Goal: Task Accomplishment & Management: Manage account settings

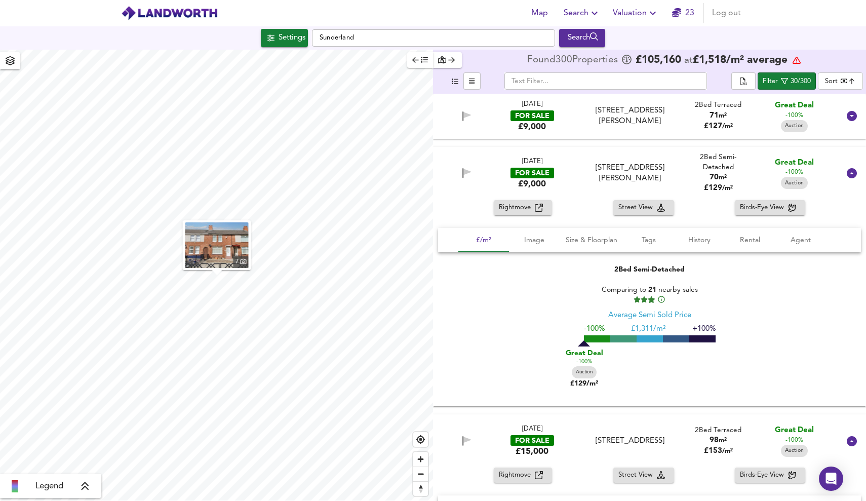
scroll to position [272, 0]
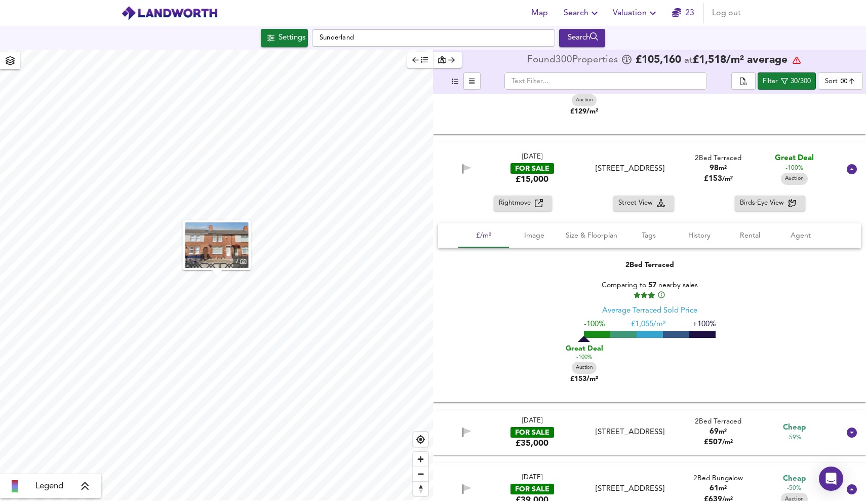
click at [640, 12] on span "Valuation" at bounding box center [636, 13] width 46 height 14
click at [638, 58] on li "Valuation Report History" at bounding box center [635, 55] width 121 height 18
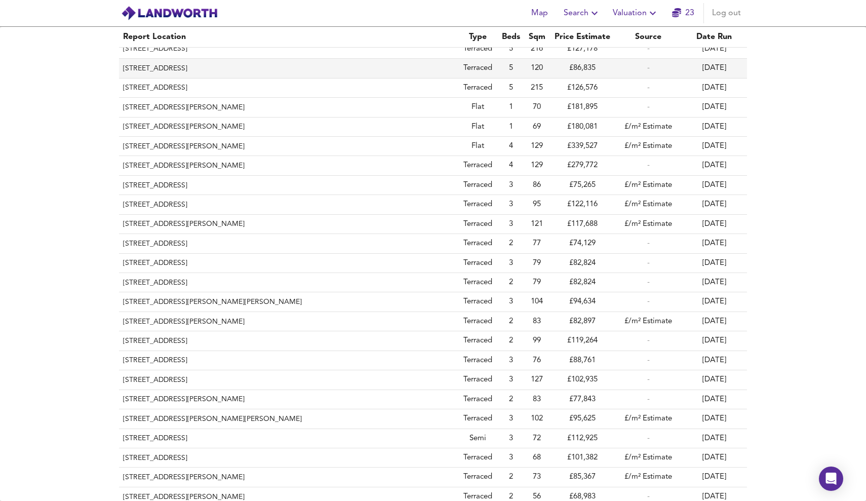
scroll to position [87, 0]
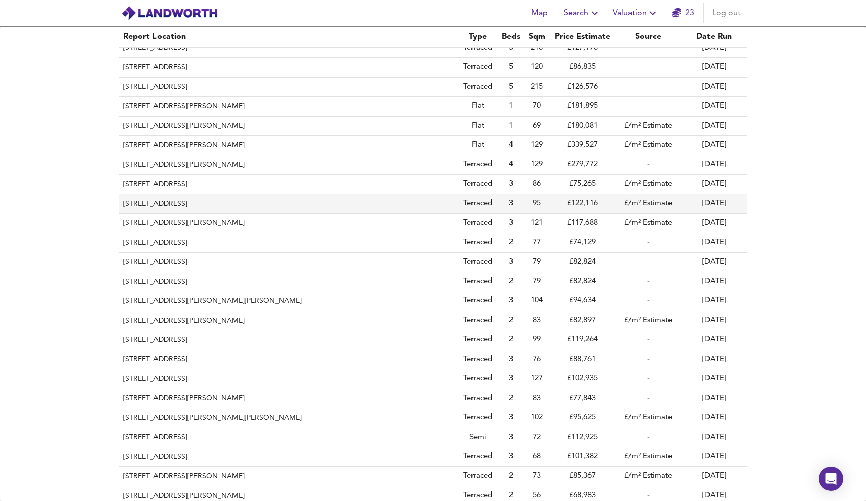
click at [232, 196] on th "[STREET_ADDRESS]" at bounding box center [288, 203] width 338 height 19
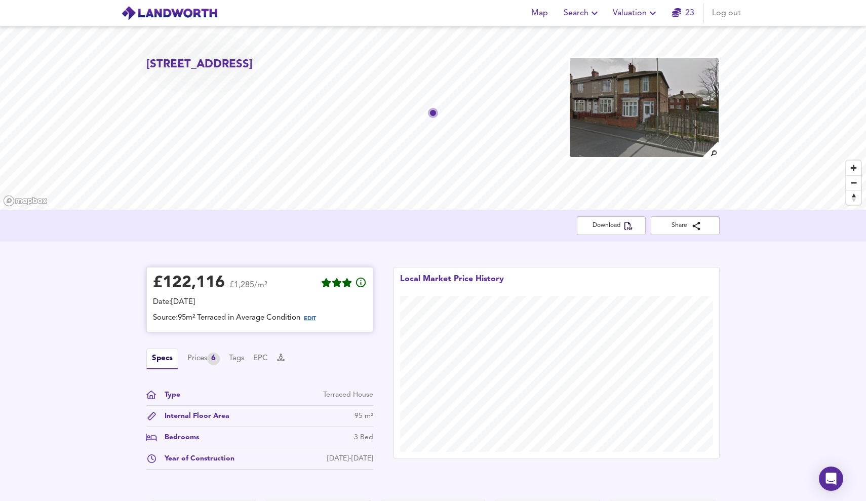
click at [316, 318] on span "EDIT" at bounding box center [310, 319] width 12 height 6
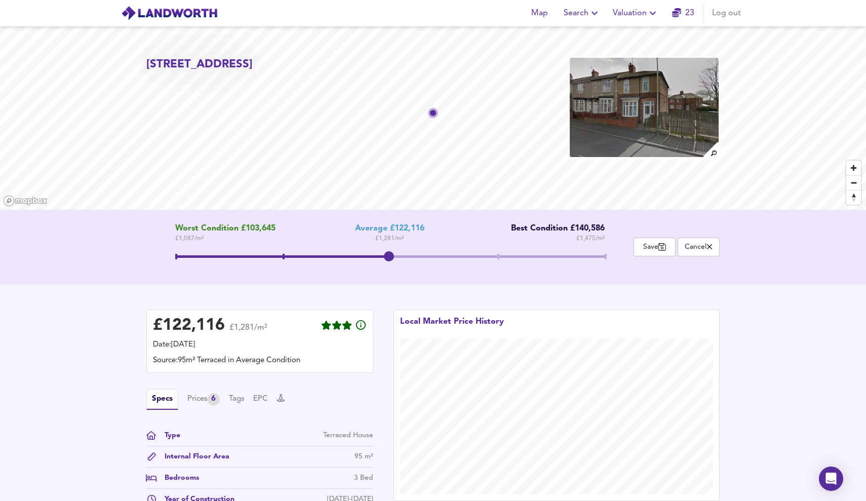
click at [297, 250] on span at bounding box center [390, 258] width 430 height 18
click at [401, 254] on span at bounding box center [390, 258] width 430 height 18
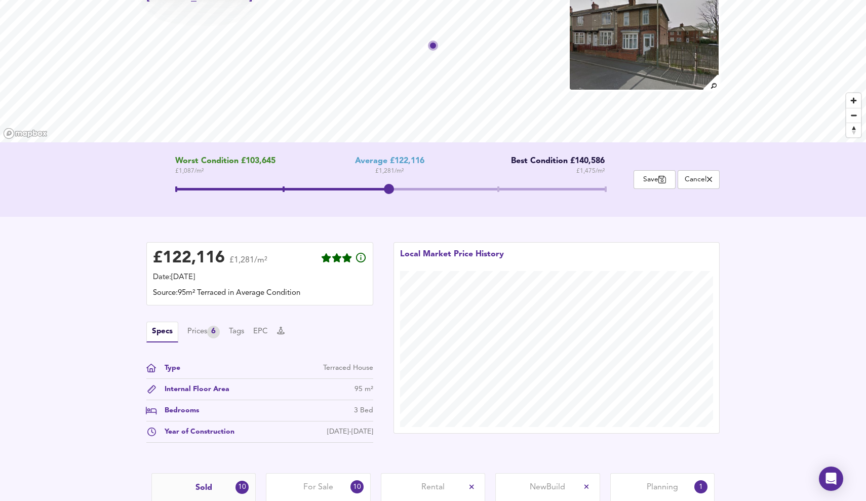
scroll to position [11, 0]
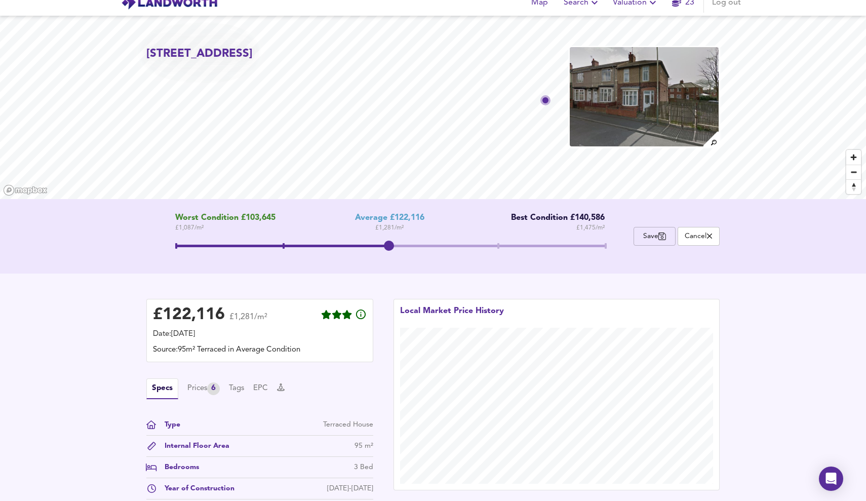
click at [673, 241] on button "Save" at bounding box center [654, 236] width 42 height 19
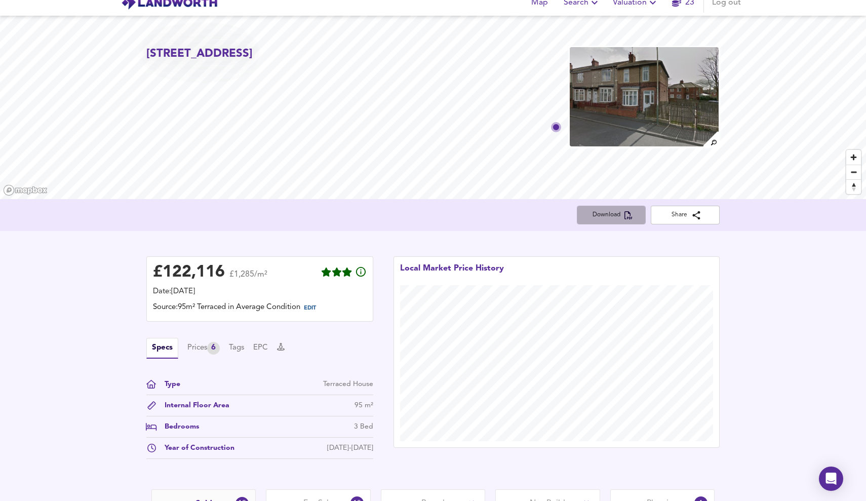
click at [638, 223] on button "Download" at bounding box center [611, 215] width 69 height 19
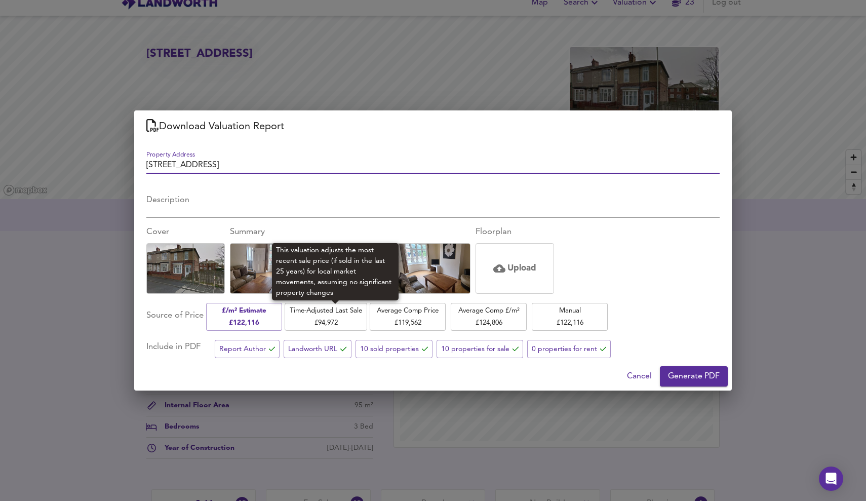
click at [311, 310] on span "Time-Adjusted Last Sale £ 94,972" at bounding box center [326, 317] width 72 height 24
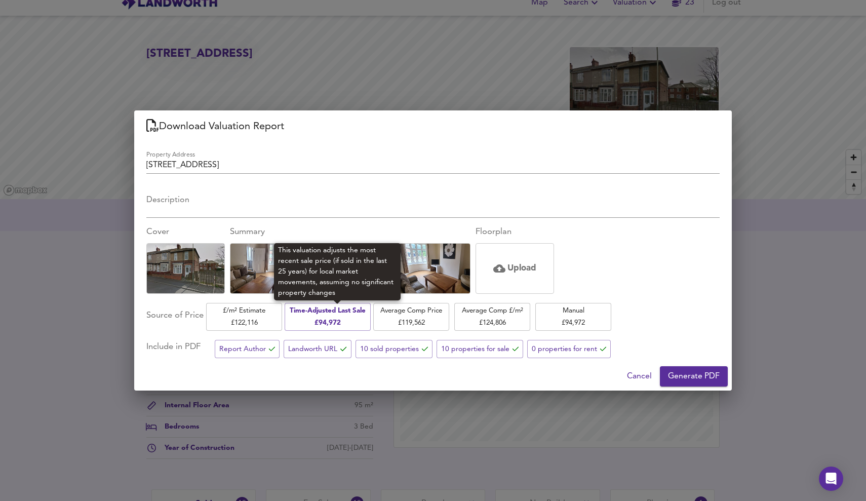
click at [385, 312] on button "Average Comp Price £ 119,562" at bounding box center [411, 317] width 76 height 28
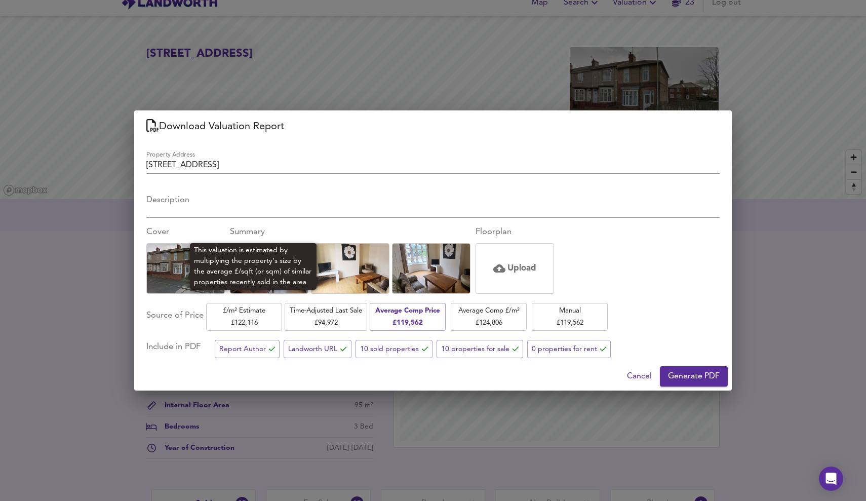
click at [241, 321] on span "£/m² Estimate £ 122,116" at bounding box center [244, 317] width 66 height 24
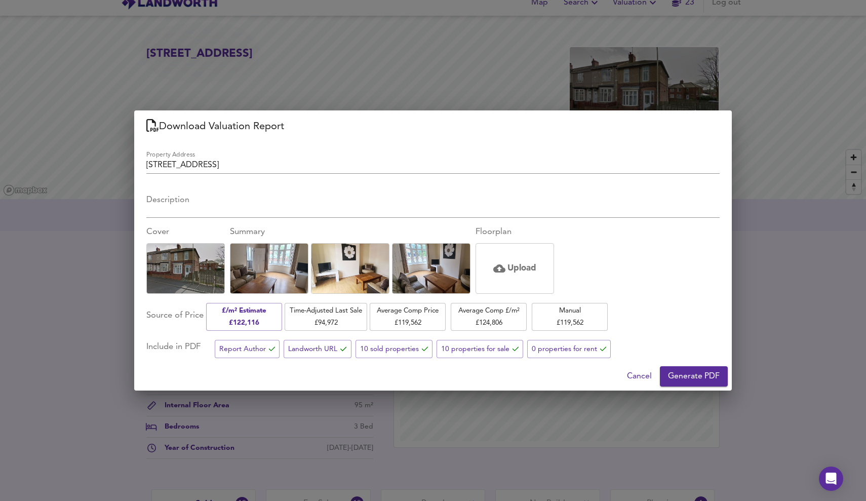
click at [489, 213] on textarea "Description" at bounding box center [432, 204] width 573 height 19
click at [671, 374] on span "Generate PDF" at bounding box center [694, 376] width 52 height 14
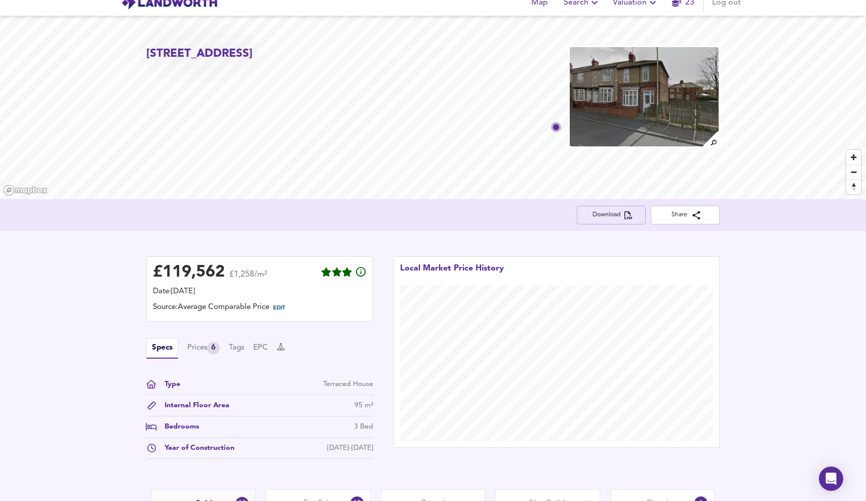
click at [609, 217] on span "Download" at bounding box center [611, 215] width 53 height 11
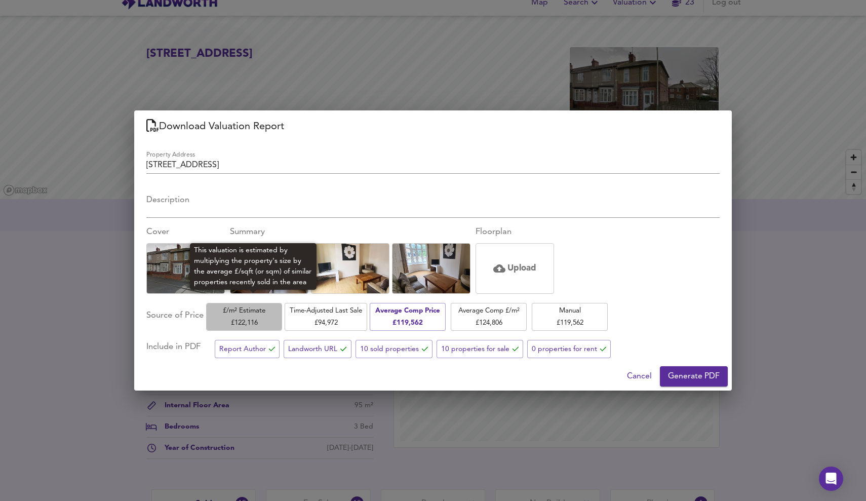
click at [253, 330] on button "£/m² Estimate £ 122,116" at bounding box center [244, 317] width 76 height 28
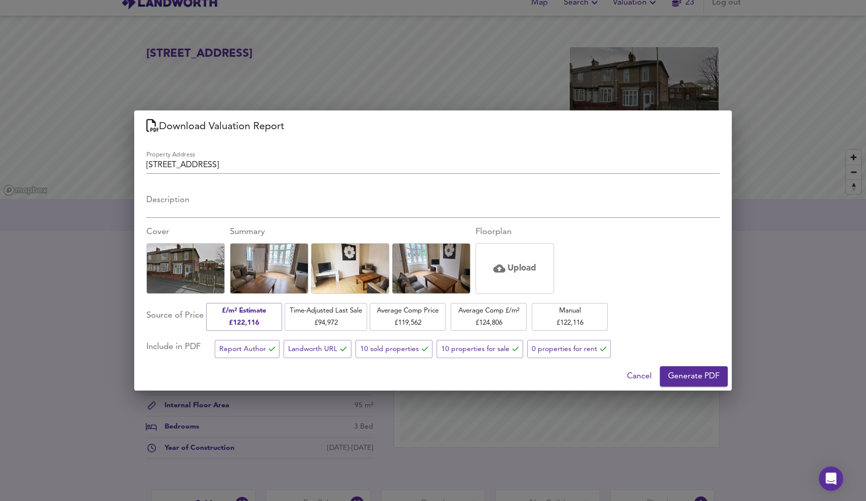
click at [671, 371] on span "Generate PDF" at bounding box center [694, 376] width 52 height 14
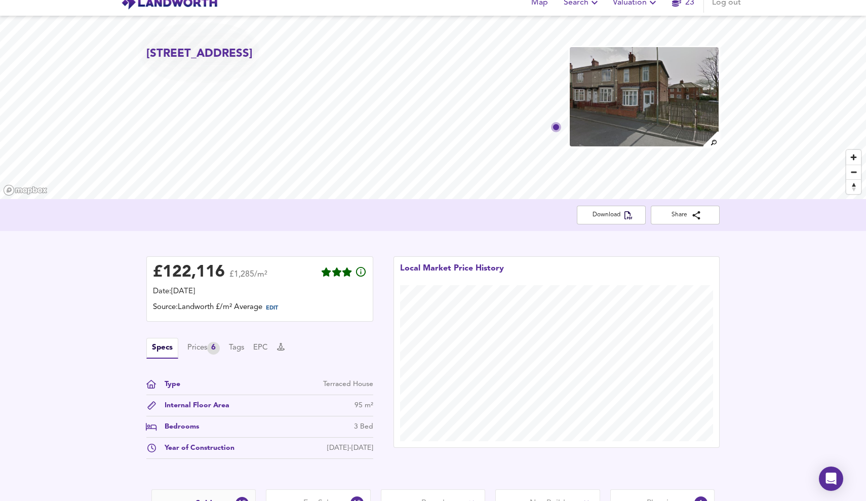
click at [366, 237] on div "£ 122,116 £1,285/m² Date: 30 September 2025 Source: Landworth £/m² Average EDIT…" at bounding box center [433, 360] width 866 height 258
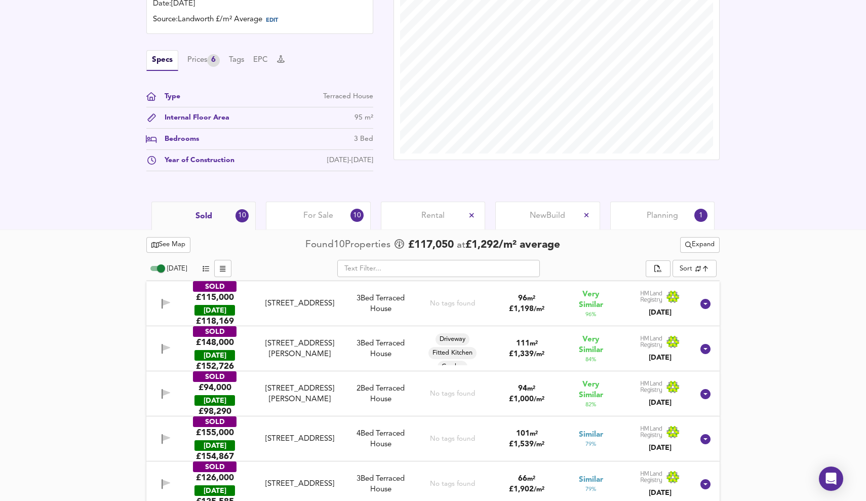
scroll to position [293, 0]
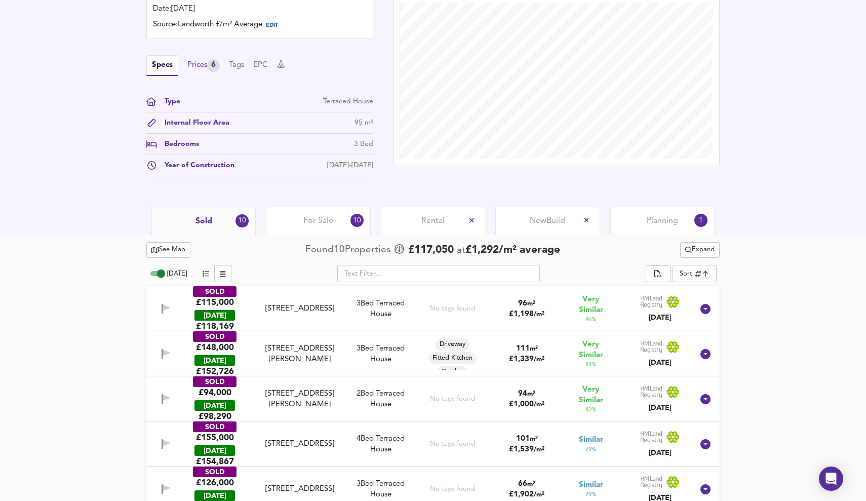
click at [203, 68] on div "Prices 6" at bounding box center [203, 65] width 32 height 13
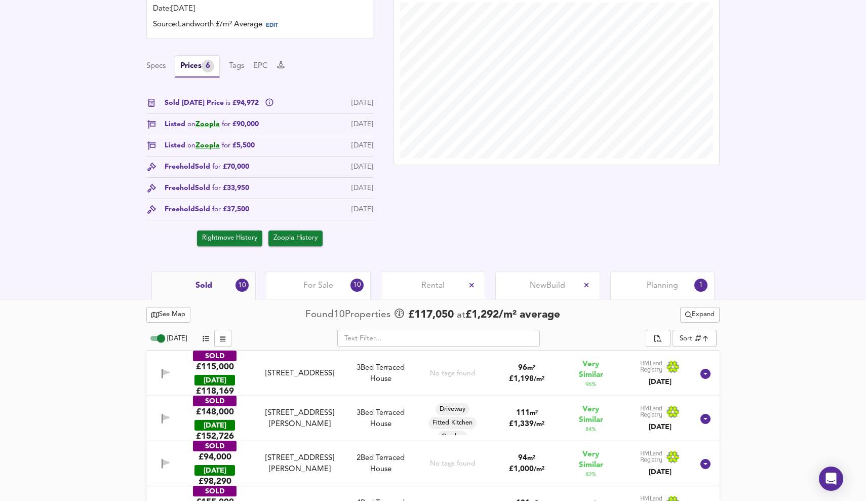
click at [174, 61] on div "Specs Prices 6 Tags EPC" at bounding box center [259, 66] width 227 height 22
click at [427, 281] on div "Rental" at bounding box center [433, 285] width 104 height 28
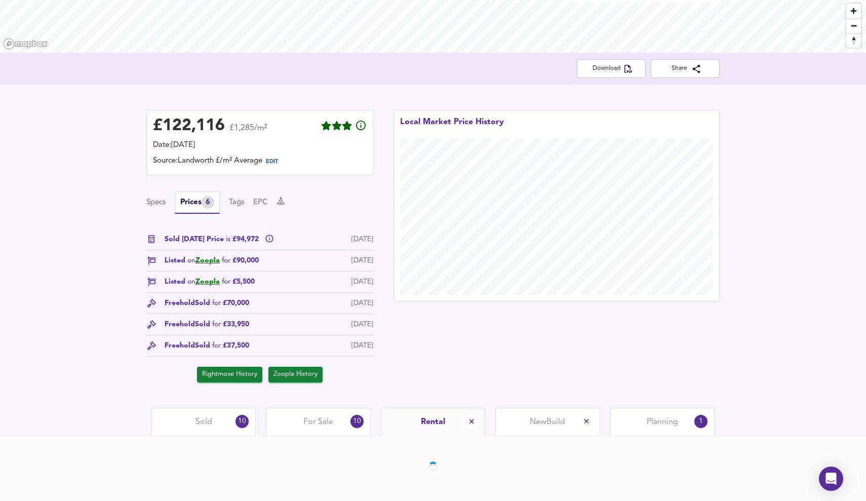
scroll to position [160, 0]
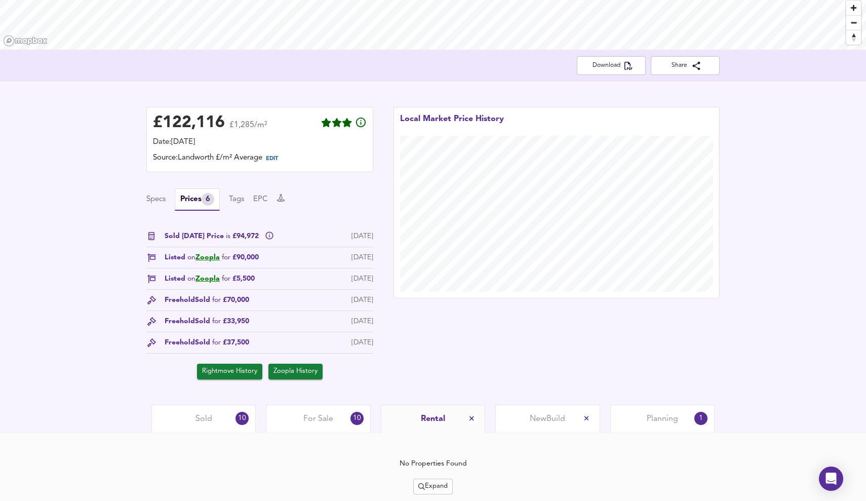
click at [197, 415] on div "Sold 10" at bounding box center [203, 419] width 104 height 28
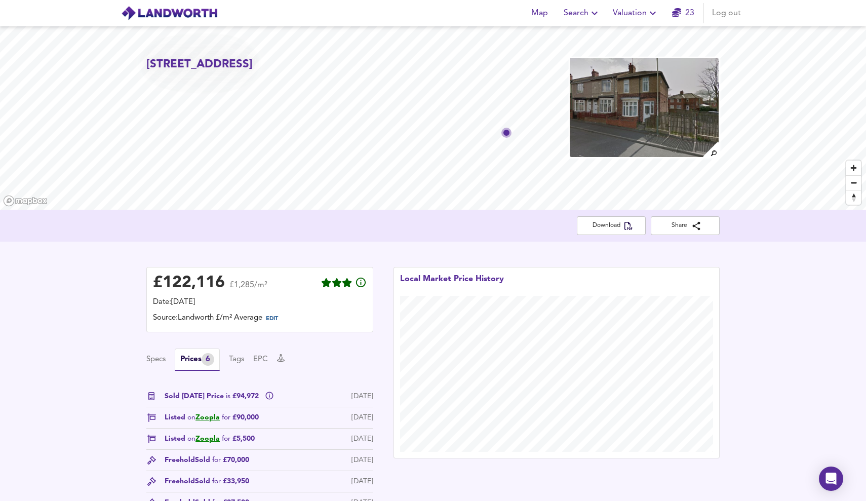
scroll to position [365, 0]
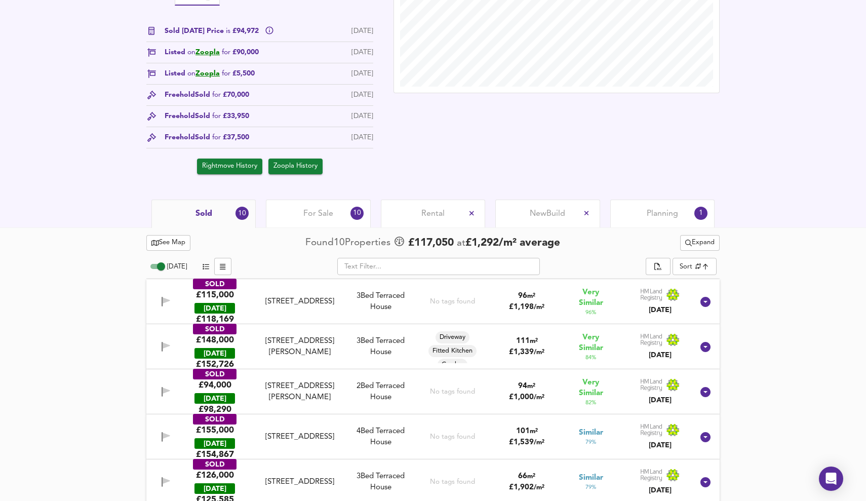
click at [413, 210] on div "Rental" at bounding box center [433, 214] width 104 height 28
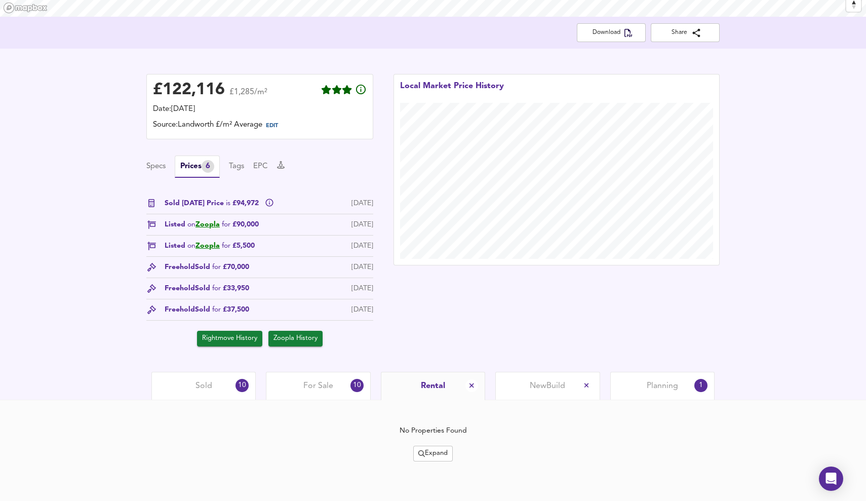
scroll to position [195, 0]
click at [435, 452] on span "Expand" at bounding box center [432, 454] width 29 height 12
click at [457, 403] on li "¼ mile ½ mile" at bounding box center [433, 404] width 96 height 16
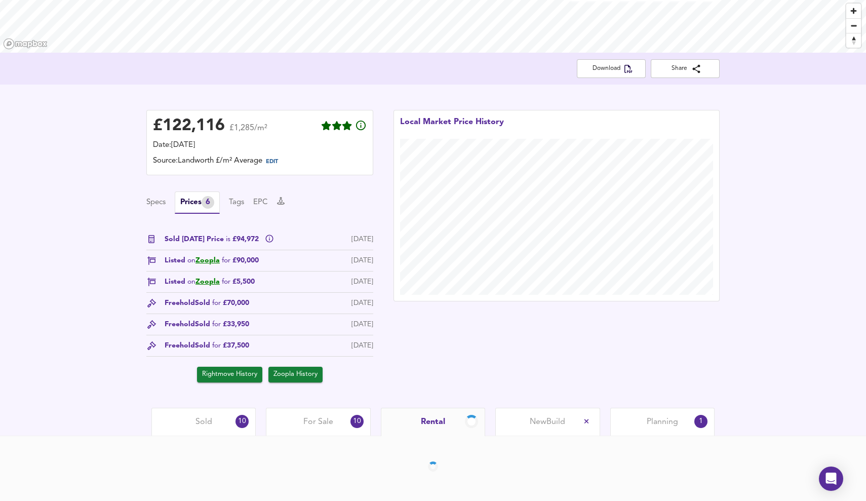
scroll to position [160, 0]
click at [448, 461] on div at bounding box center [432, 466] width 573 height 10
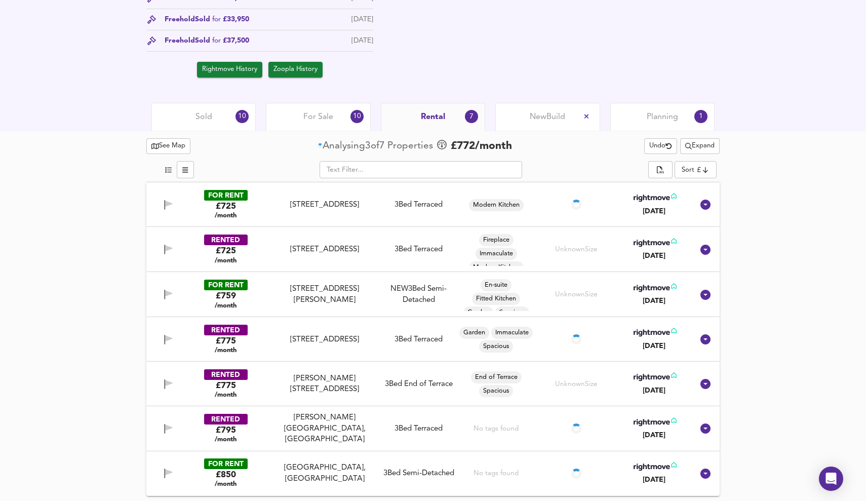
scroll to position [464, 0]
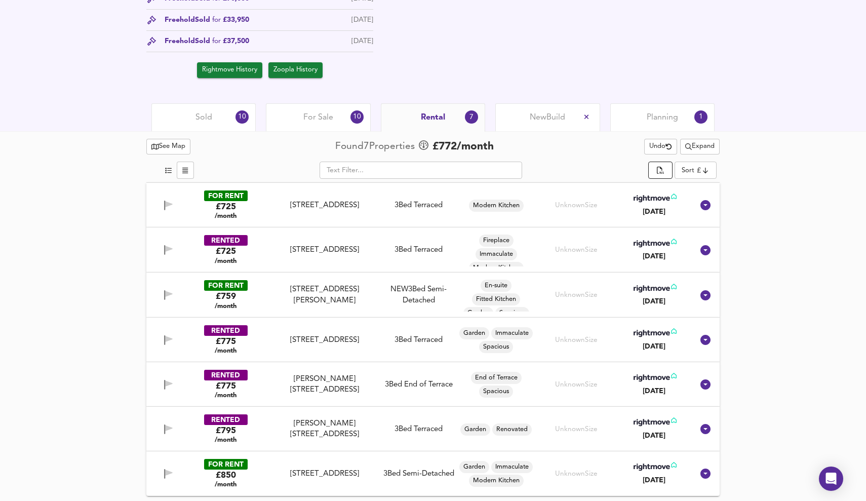
click at [663, 163] on button "split button" at bounding box center [660, 170] width 24 height 17
click at [846, 151] on div "See Map Found 7 Propert ies £ 772 /month Undo Expand ​ Sort cheapest ​ FOR RENT…" at bounding box center [433, 316] width 866 height 370
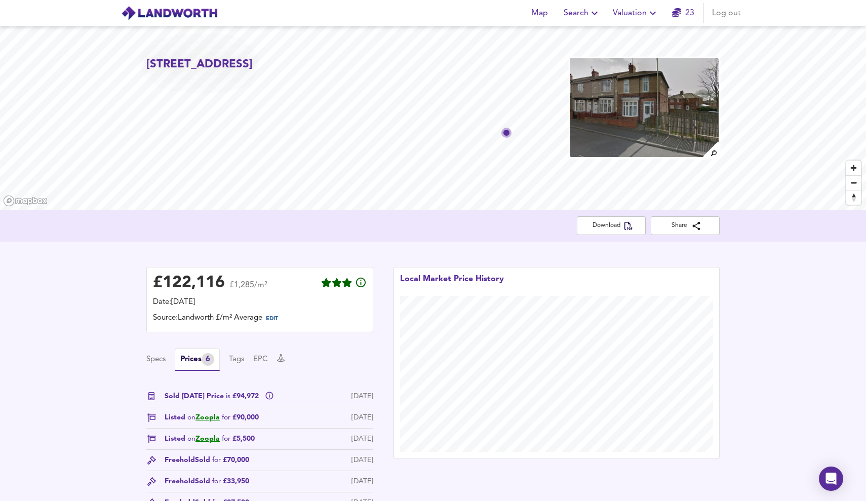
scroll to position [0, 0]
click at [607, 220] on button "Download" at bounding box center [611, 225] width 69 height 19
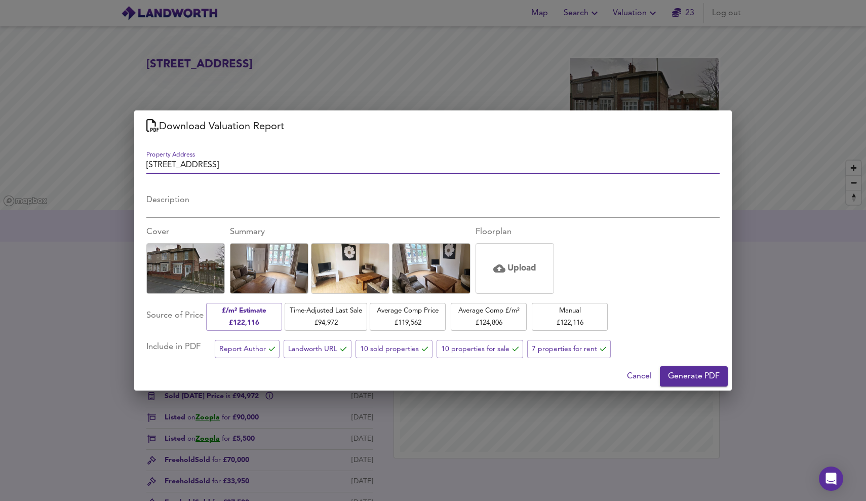
click at [500, 234] on div "Floorplan" at bounding box center [514, 232] width 78 height 12
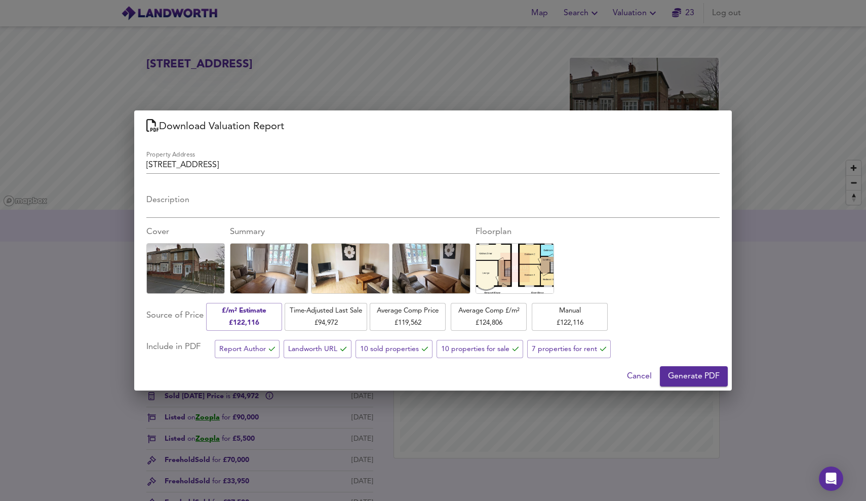
click at [697, 375] on span "Generate PDF" at bounding box center [694, 376] width 52 height 14
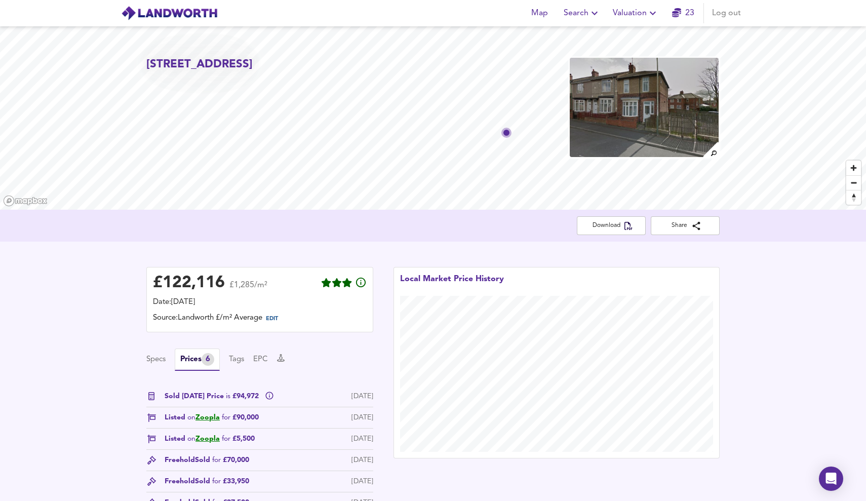
click at [637, 12] on span "Valuation" at bounding box center [636, 13] width 46 height 14
click at [692, 17] on link "23" at bounding box center [683, 13] width 22 height 14
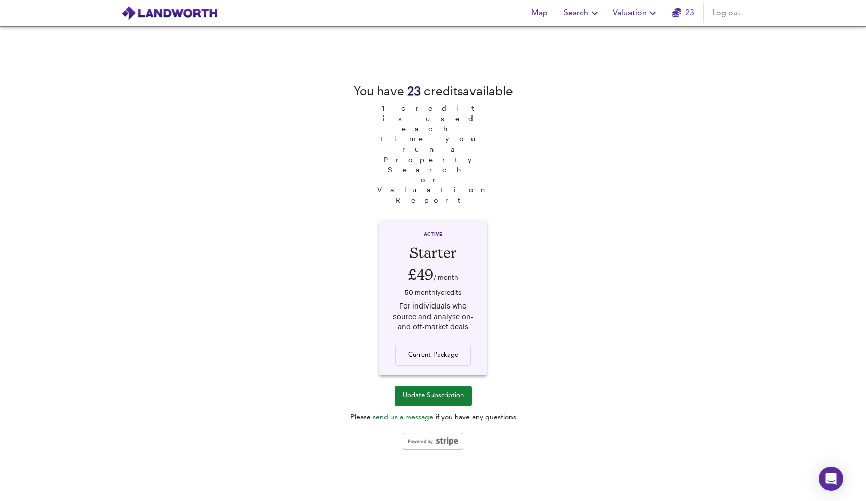
click at [443, 385] on button "Update Subscription" at bounding box center [432, 395] width 77 height 21
click at [685, 8] on link "23" at bounding box center [683, 13] width 22 height 14
click at [451, 242] on div "Starter" at bounding box center [433, 252] width 88 height 21
click at [463, 339] on div "ACTIVE Starter £49 / month 50 monthly credit s For individuals who source and a…" at bounding box center [433, 300] width 120 height 169
click at [637, 20] on span "Valuation" at bounding box center [636, 13] width 46 height 14
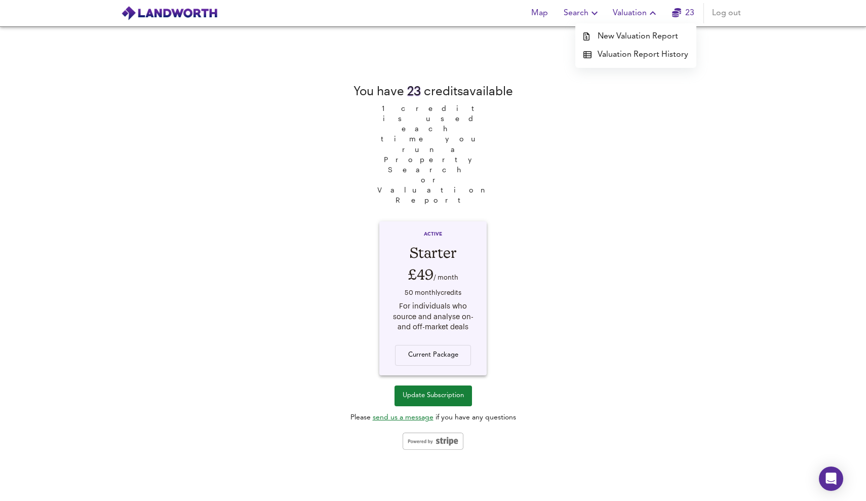
click at [630, 53] on li "Valuation Report History" at bounding box center [635, 55] width 121 height 18
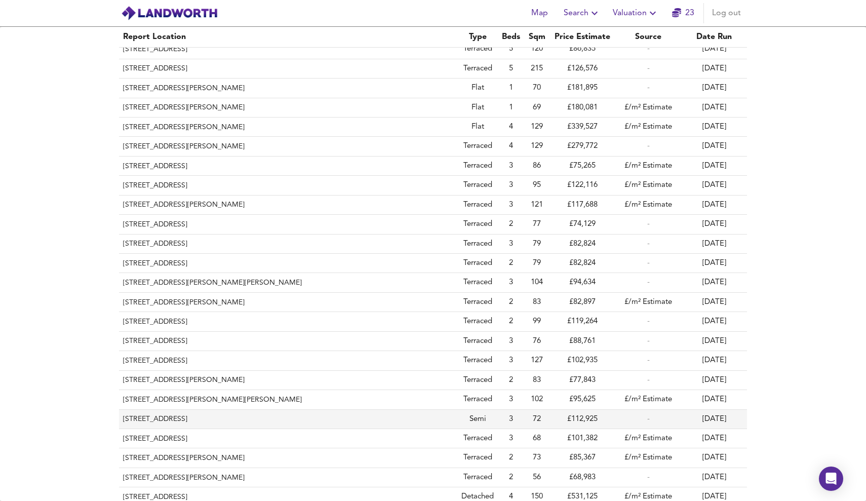
scroll to position [105, 0]
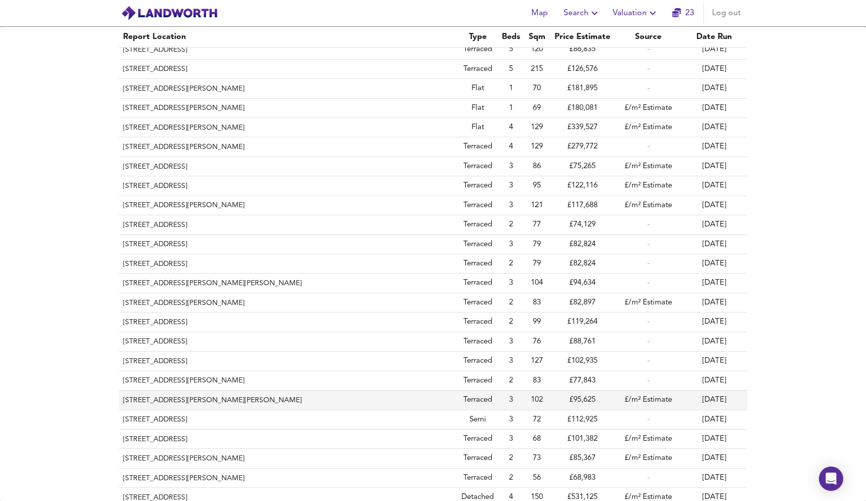
click at [177, 402] on th "[STREET_ADDRESS][PERSON_NAME][PERSON_NAME]" at bounding box center [288, 399] width 338 height 19
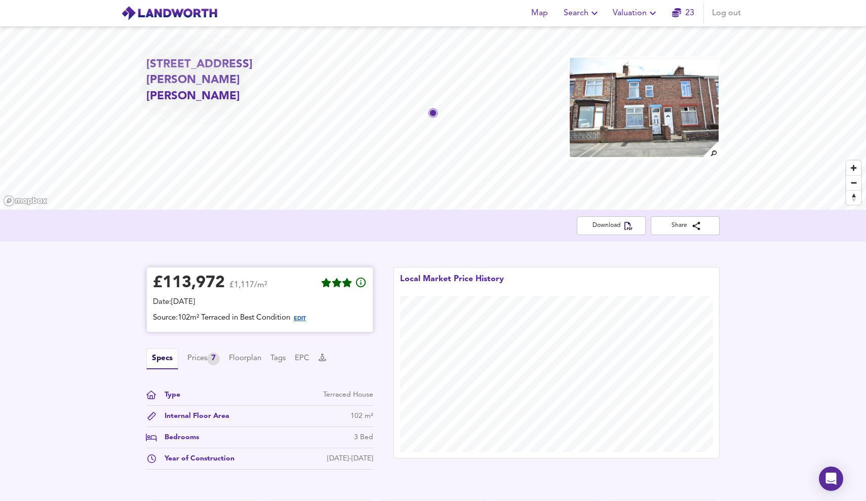
click at [304, 320] on span "EDIT" at bounding box center [300, 319] width 12 height 6
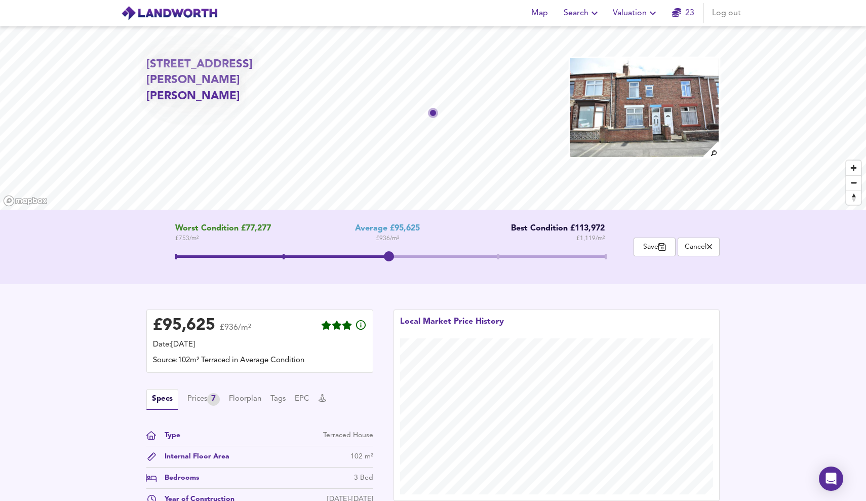
click at [609, 257] on div "Worst Condition £77,277 £ 753 / m² Average £95,625 £ 936 / m² Best Condition £1…" at bounding box center [389, 247] width 487 height 46
click at [608, 257] on div "Worst Condition £77,277 £ 753 / m² Average £95,625 £ 936 / m² Best Condition £1…" at bounding box center [389, 247] width 487 height 46
click at [603, 255] on span at bounding box center [390, 256] width 430 height 3
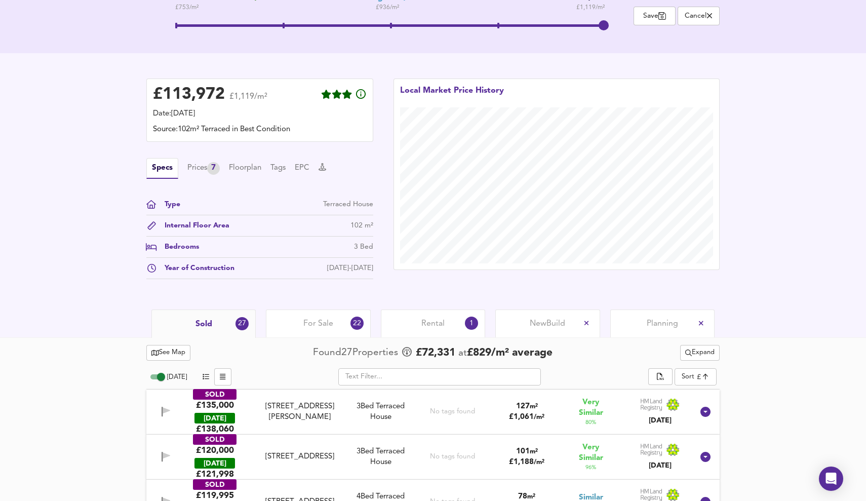
scroll to position [232, 0]
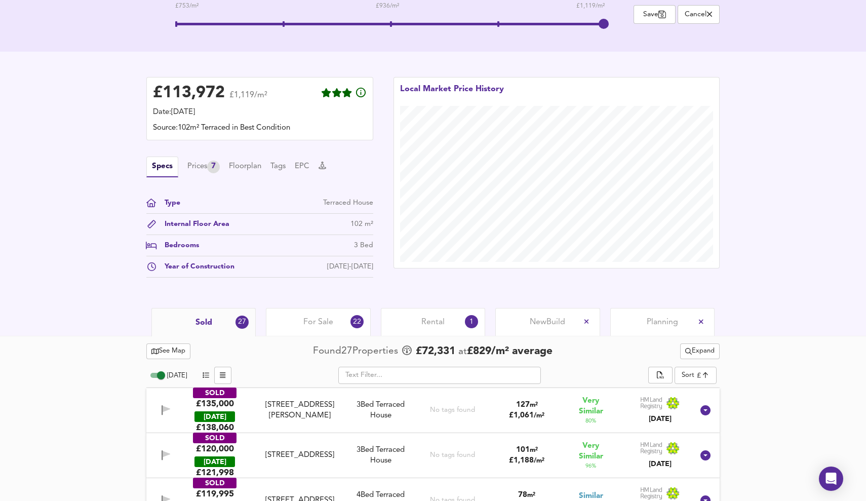
click at [446, 318] on div "Rental 1" at bounding box center [433, 322] width 104 height 28
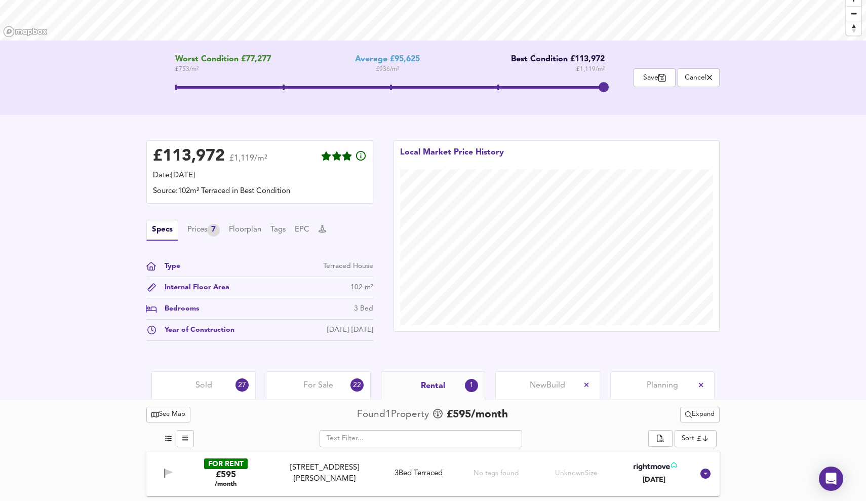
scroll to position [169, 0]
click at [444, 439] on input "text" at bounding box center [421, 438] width 203 height 17
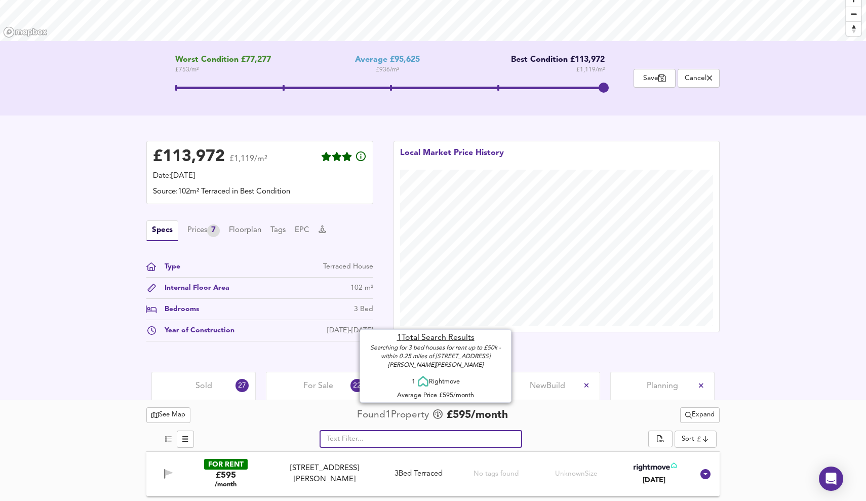
click at [446, 416] on span at bounding box center [438, 415] width 15 height 14
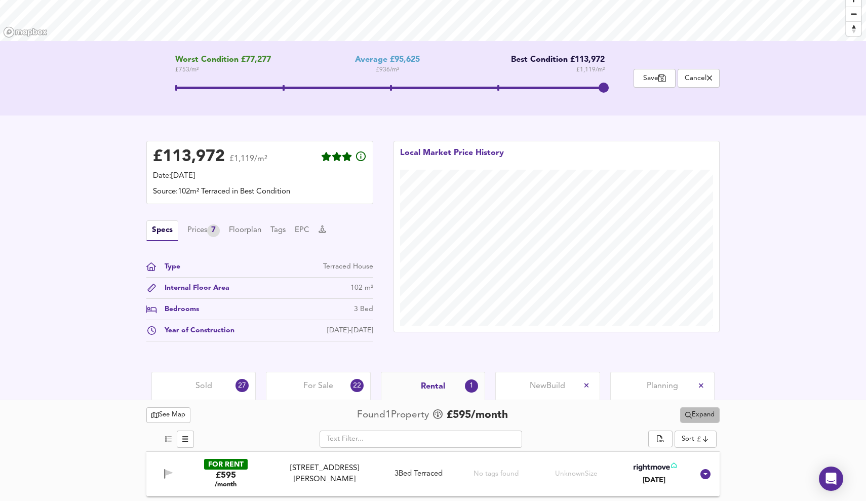
click at [700, 414] on span "Expand" at bounding box center [699, 415] width 29 height 12
click at [724, 431] on li "¼ mile ½ mile" at bounding box center [699, 435] width 96 height 16
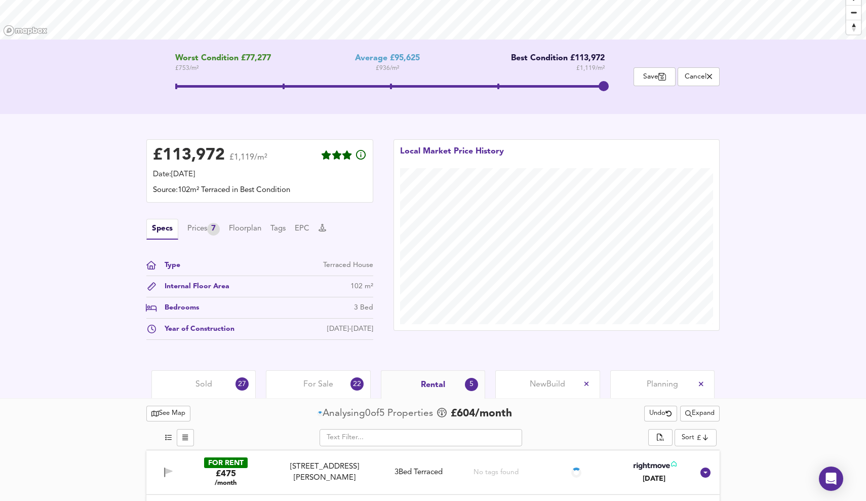
scroll to position [184, 0]
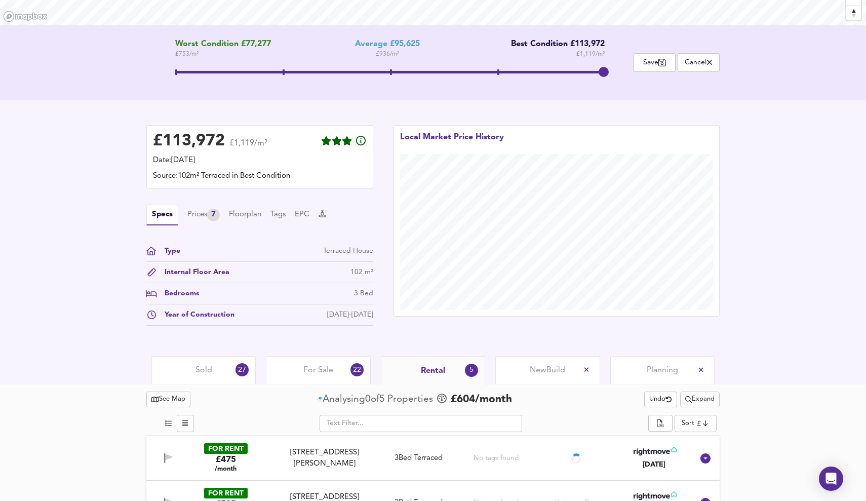
click at [690, 398] on span "Expand" at bounding box center [699, 399] width 29 height 12
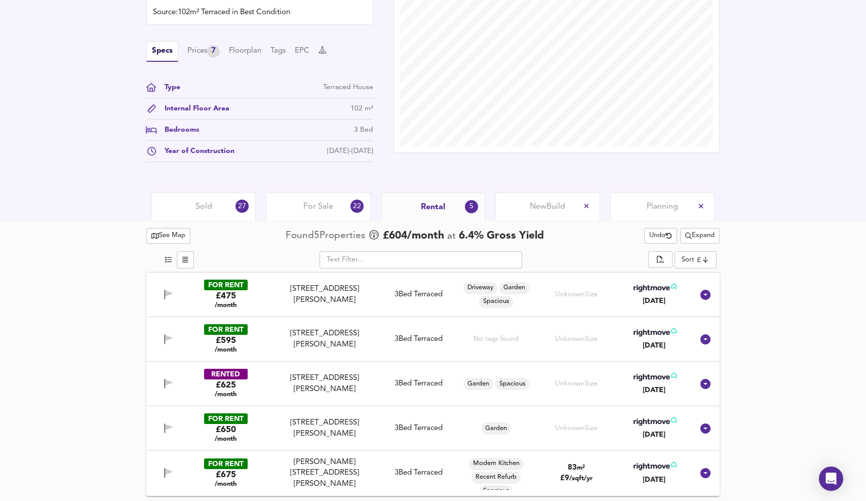
scroll to position [347, 0]
click at [316, 468] on div "[PERSON_NAME][STREET_ADDRESS][PERSON_NAME]" at bounding box center [324, 473] width 101 height 32
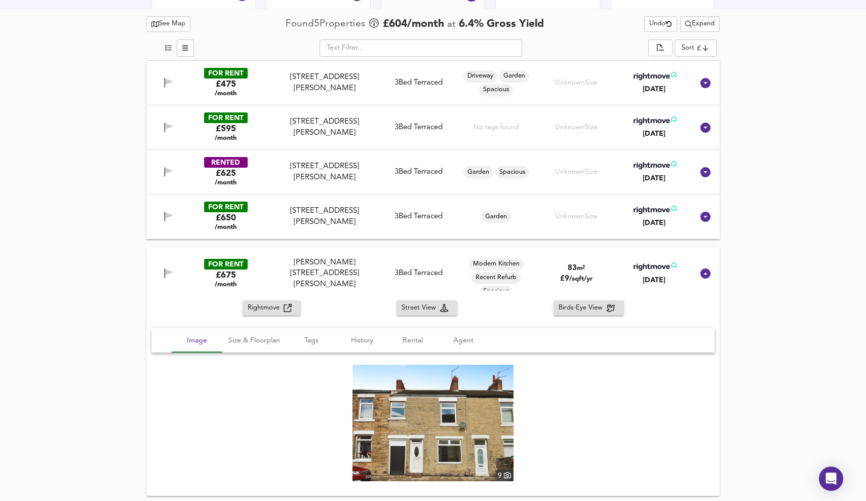
scroll to position [559, 0]
click at [500, 426] on img at bounding box center [432, 423] width 161 height 116
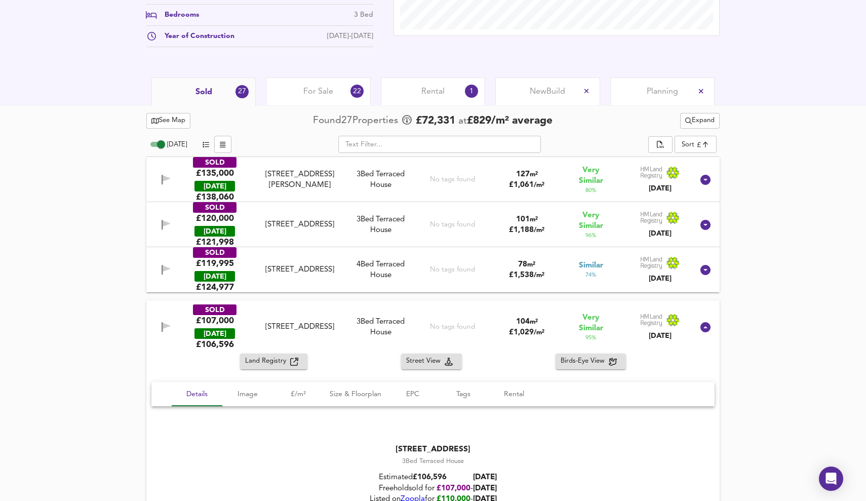
scroll to position [422, 0]
